Goal: Share content

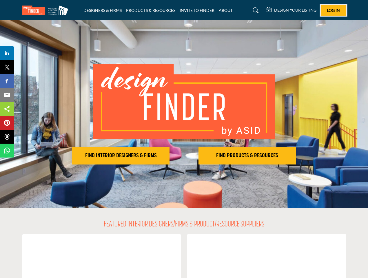
click at [333, 10] on span "Log In" at bounding box center [333, 10] width 13 height 5
click at [121, 156] on h2 "FIND INTERIOR DESIGNERS & FIRMS" at bounding box center [121, 155] width 94 height 7
click at [168, 156] on h2 "FIND PRODUCTS & RESOURCES" at bounding box center [121, 155] width 94 height 7
click at [7, 53] on span "Share" at bounding box center [9, 53] width 17 height 7
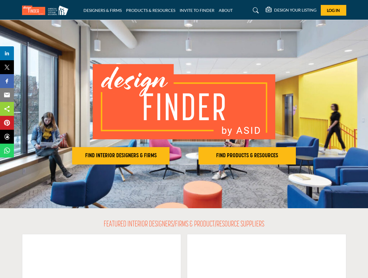
click at [7, 67] on span "Tweet" at bounding box center [9, 67] width 17 height 7
click at [7, 81] on span "Share" at bounding box center [9, 81] width 17 height 7
click at [7, 95] on span "Email" at bounding box center [9, 94] width 16 height 7
click at [7, 109] on span "Share" at bounding box center [9, 108] width 17 height 7
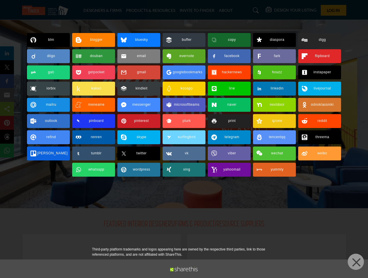
click at [7, 123] on span "Pin" at bounding box center [6, 122] width 11 height 7
